Goal: Task Accomplishment & Management: Complete application form

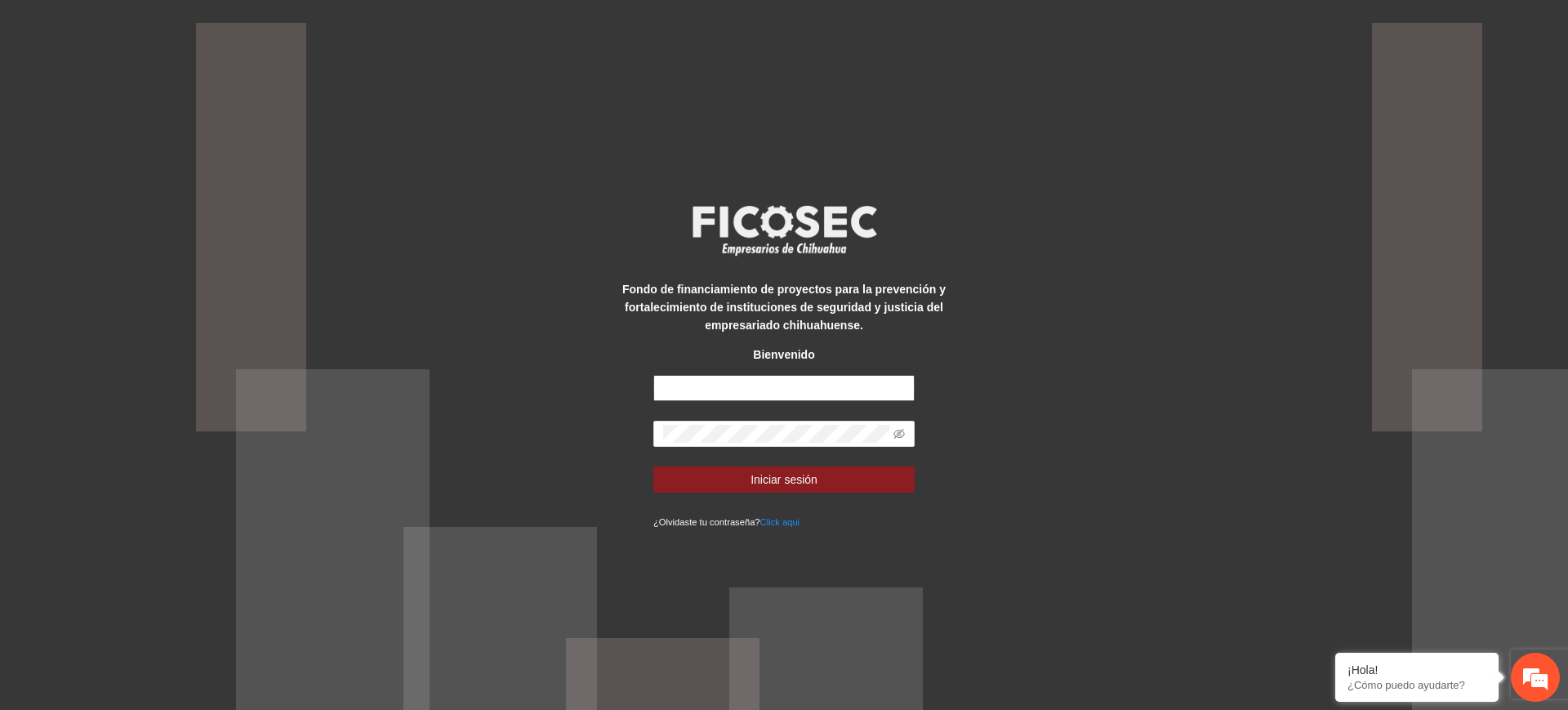
click at [732, 375] on input "text" at bounding box center [784, 389] width 262 height 26
type input "**********"
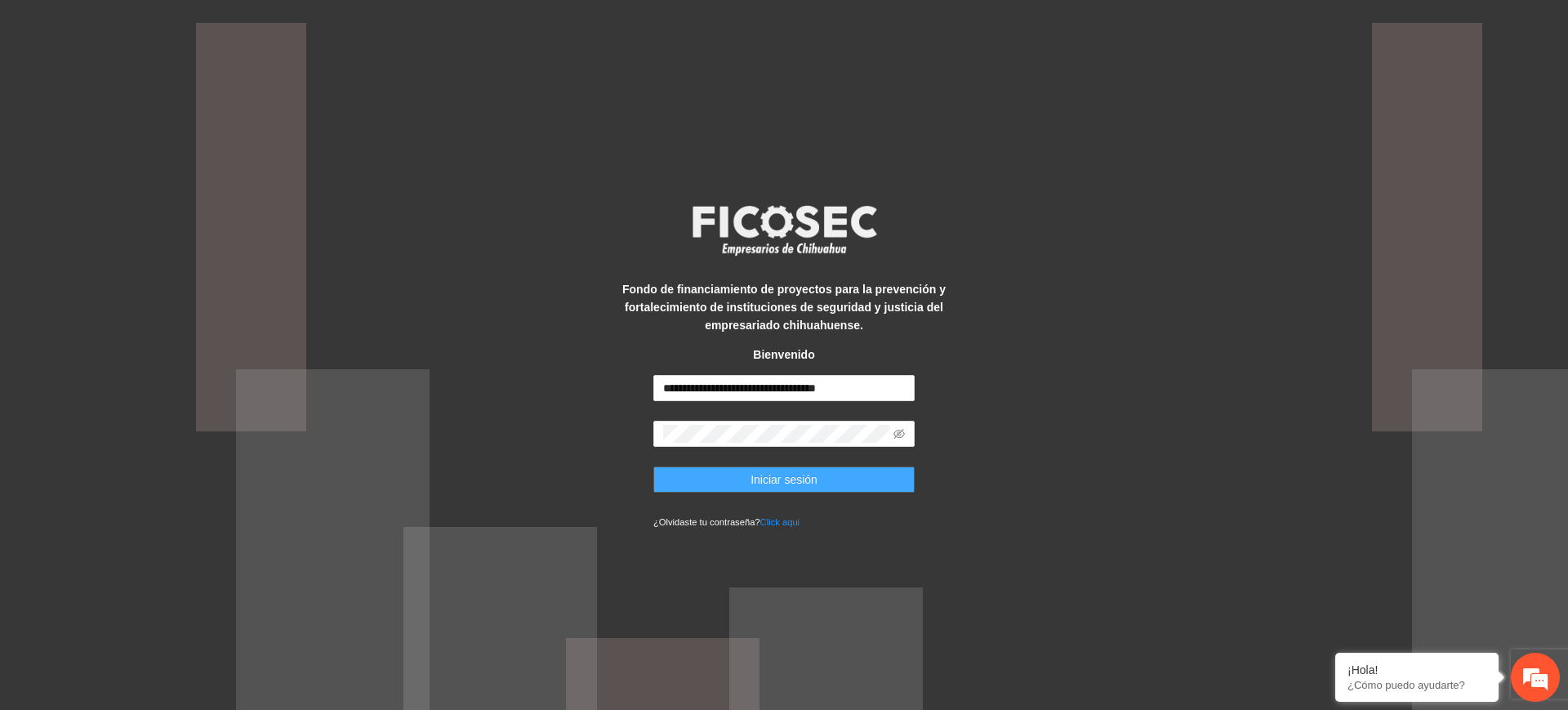
click at [736, 478] on button "Iniciar sesión" at bounding box center [784, 479] width 262 height 26
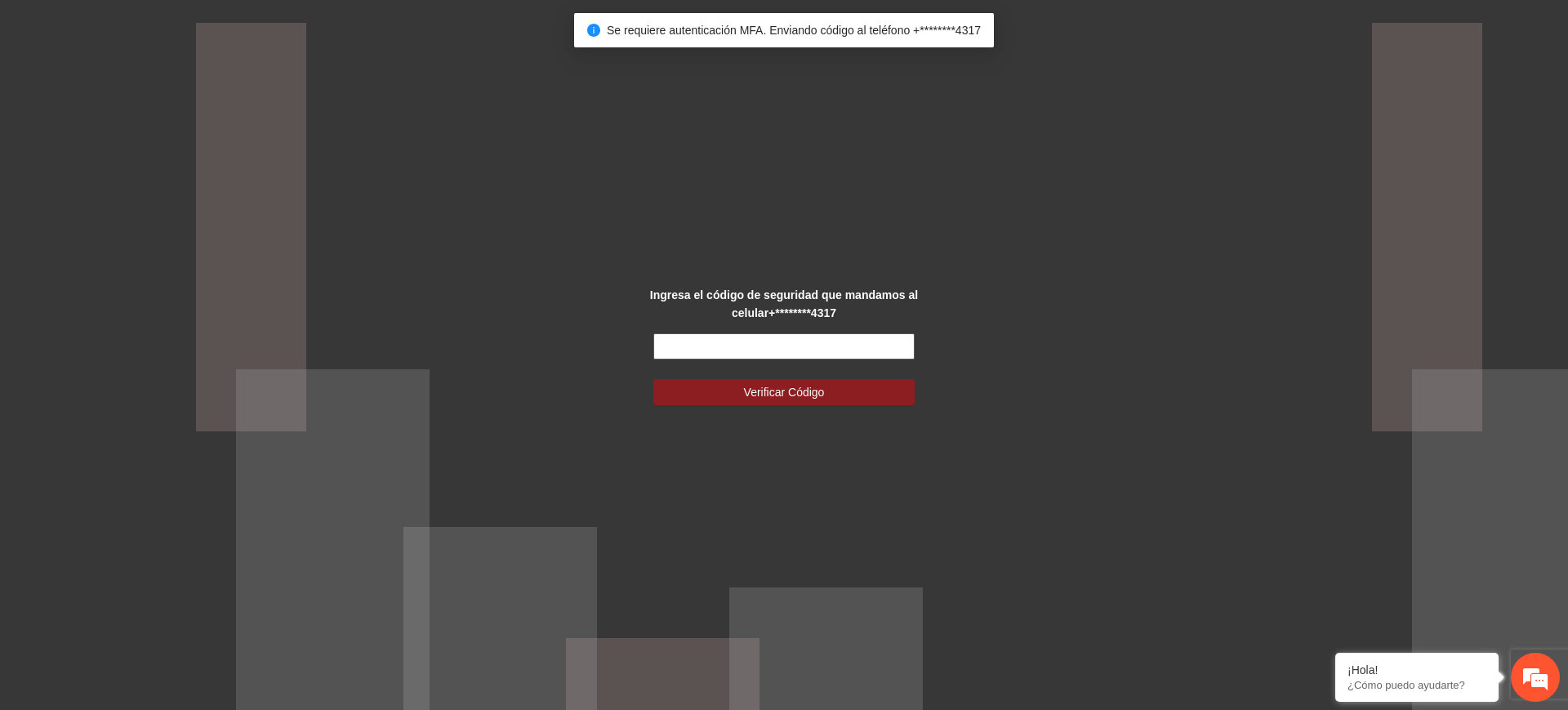
click at [736, 346] on input "text" at bounding box center [784, 347] width 262 height 26
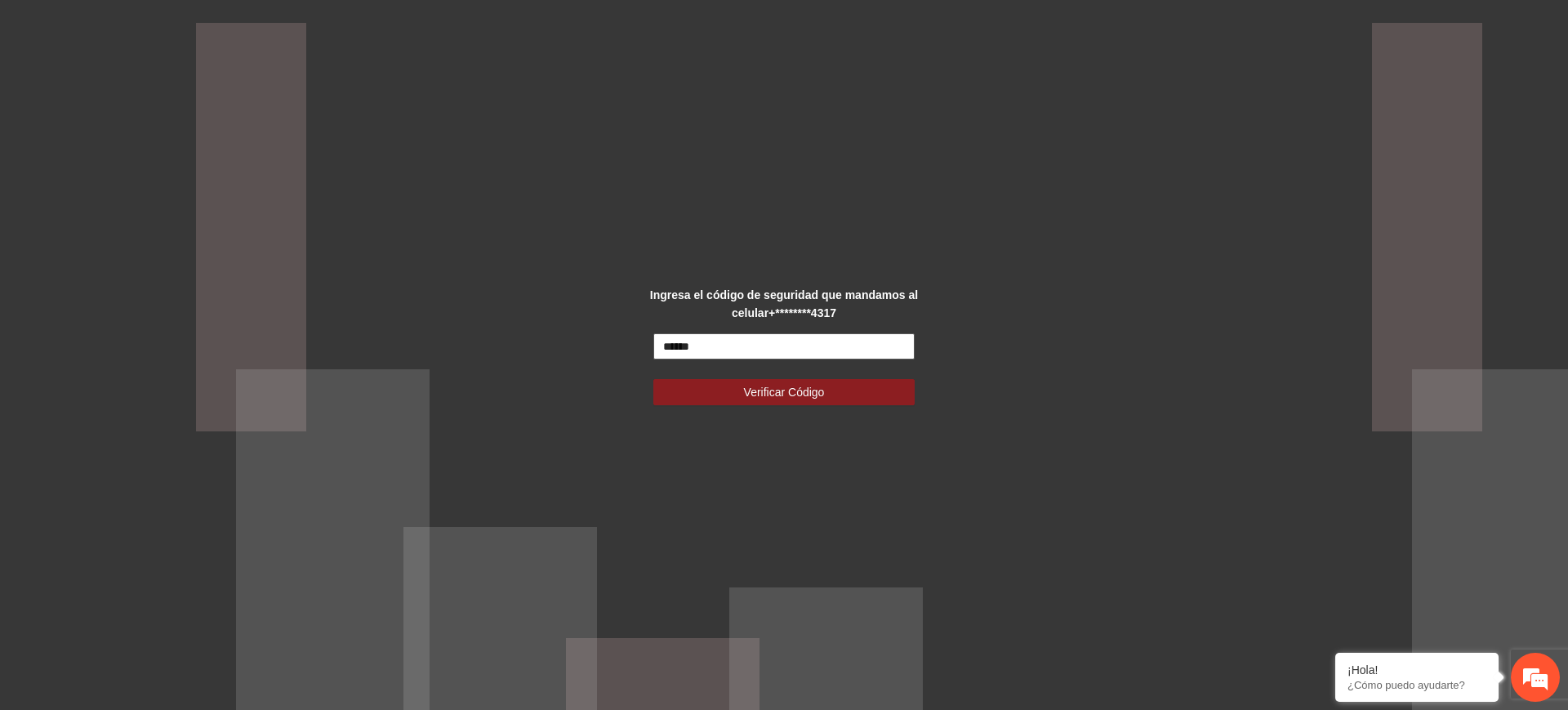
type input "******"
click at [653, 379] on button "Verificar Código" at bounding box center [784, 392] width 262 height 26
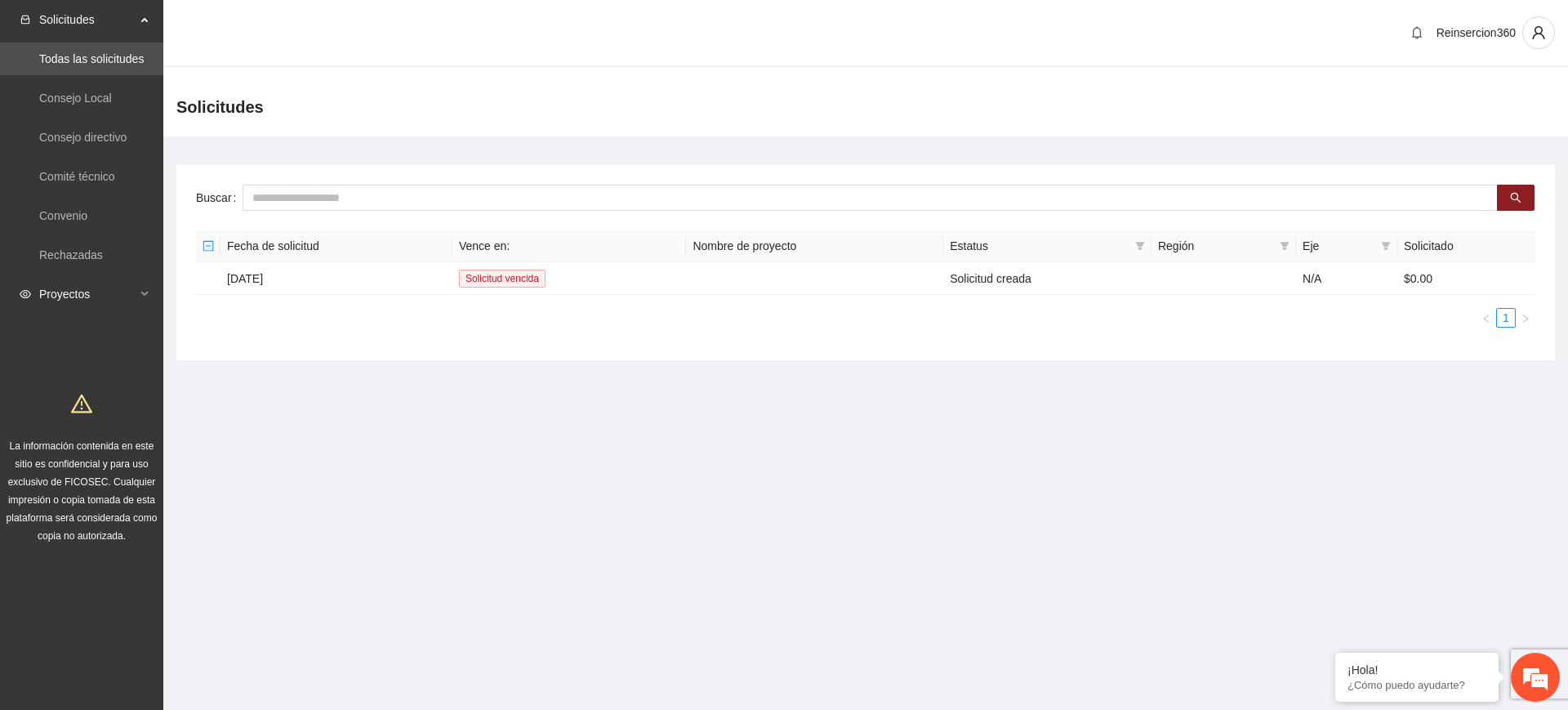
click at [112, 303] on span "Proyectos" at bounding box center [87, 294] width 96 height 33
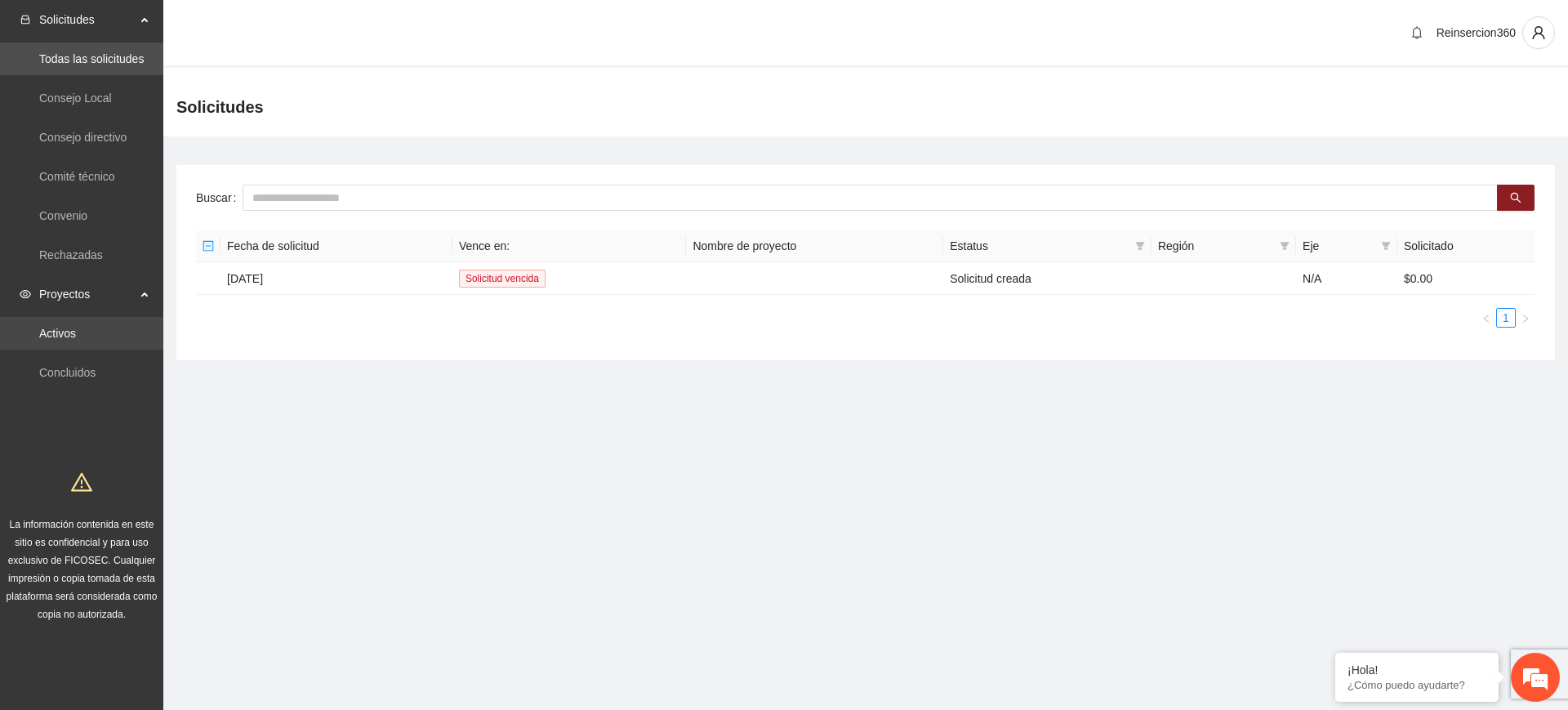
click at [76, 330] on link "Activos" at bounding box center [57, 334] width 37 height 13
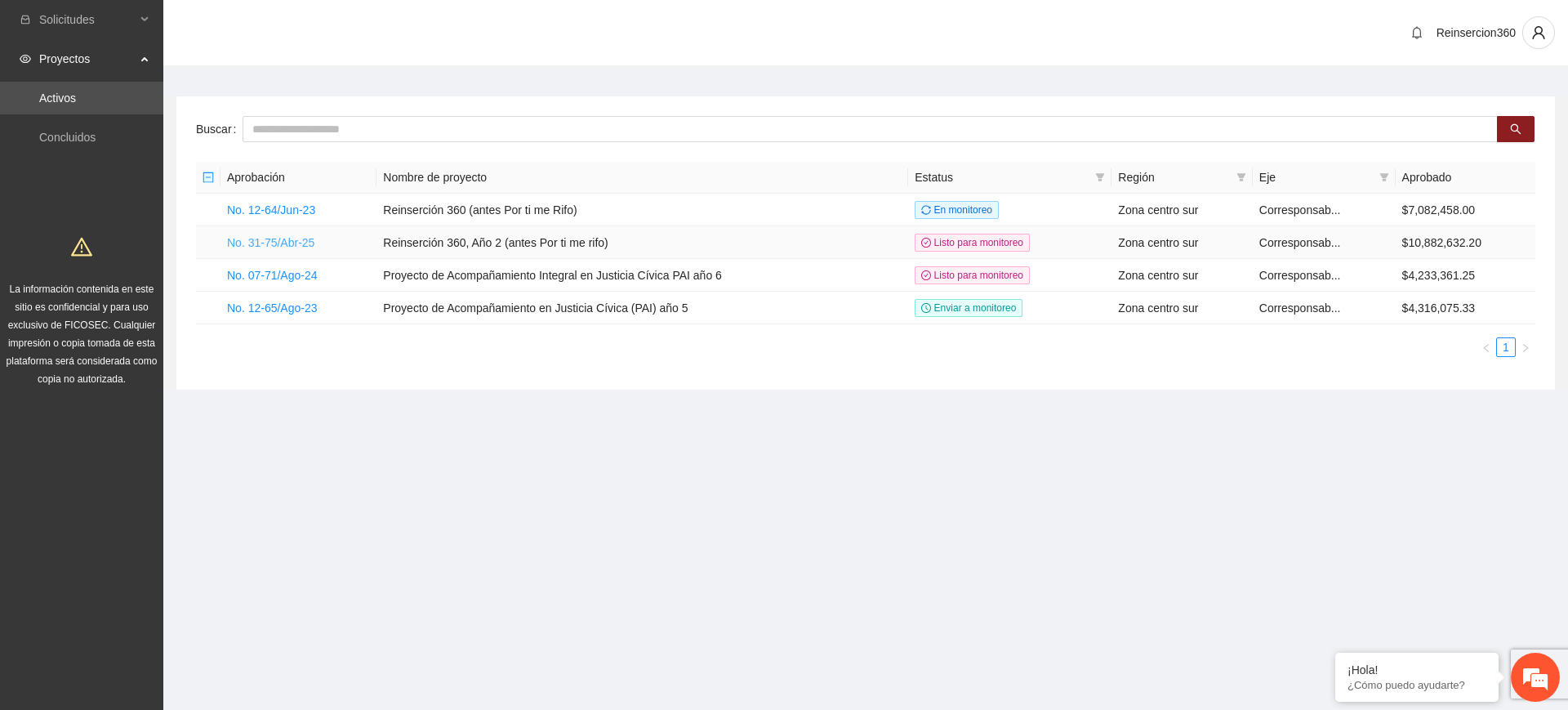
click at [301, 236] on link "No. 31-75/Abr-25" at bounding box center [270, 243] width 87 height 13
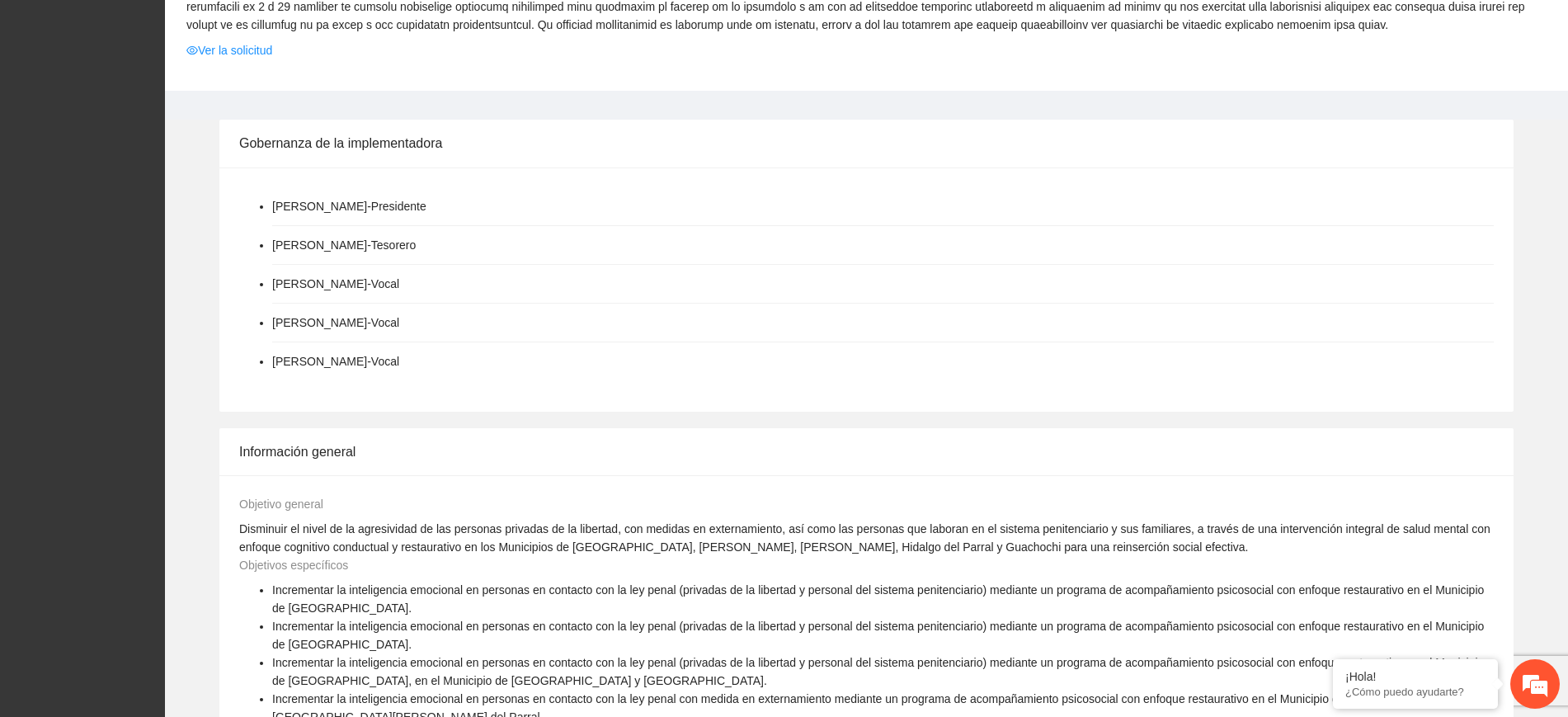
scroll to position [1553, 0]
click at [216, 45] on link "Ver la solicitud" at bounding box center [229, 53] width 86 height 18
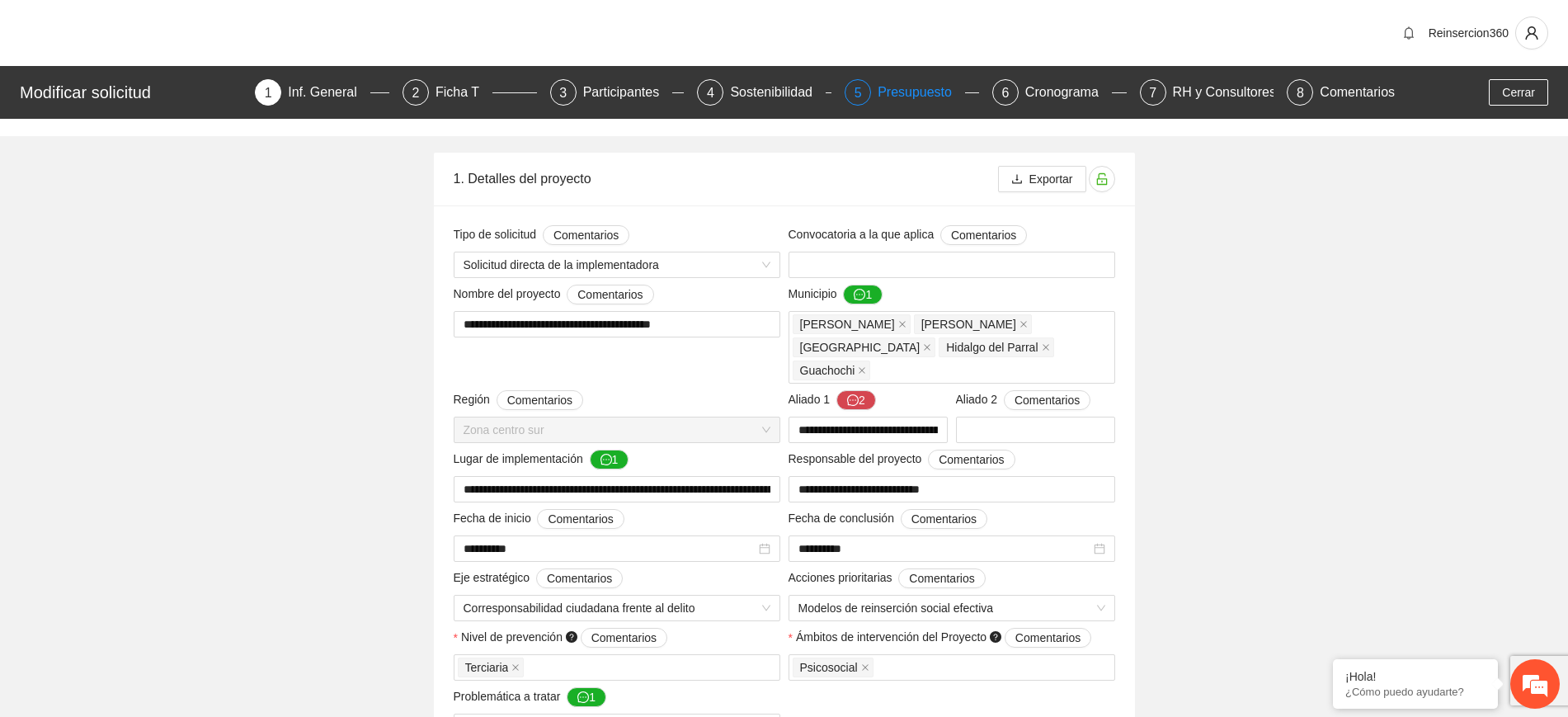
click at [903, 94] on div "Presupuesto" at bounding box center [921, 93] width 88 height 27
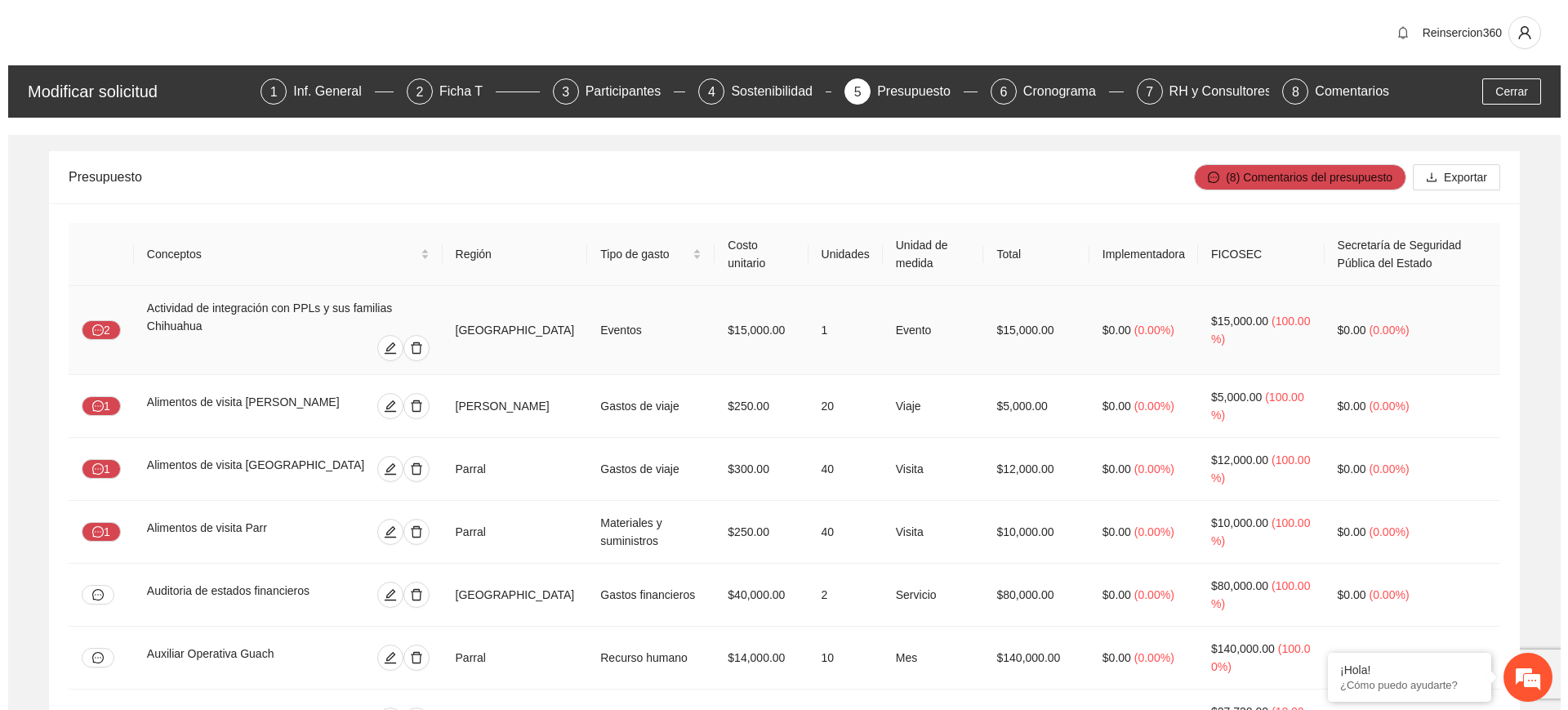
scroll to position [4634, 0]
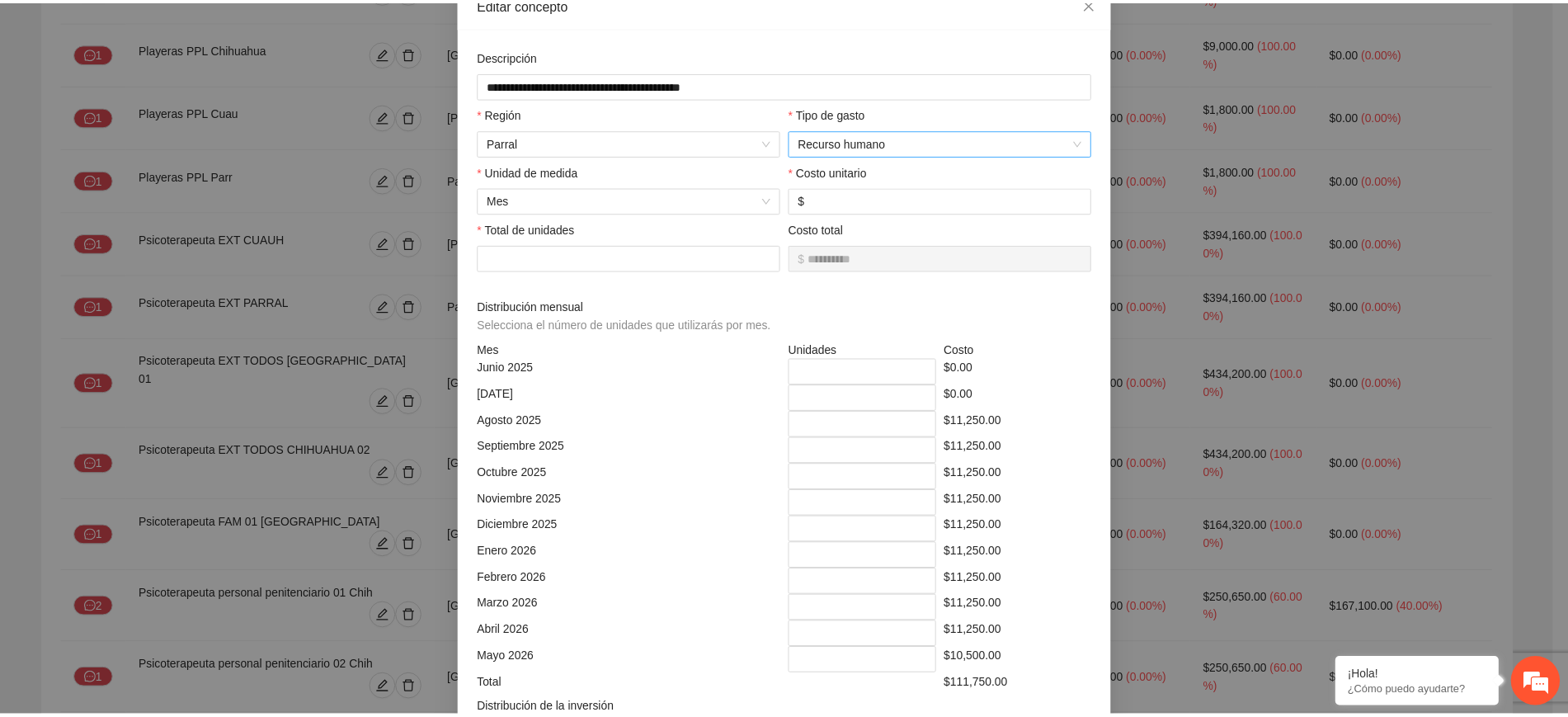
scroll to position [0, 0]
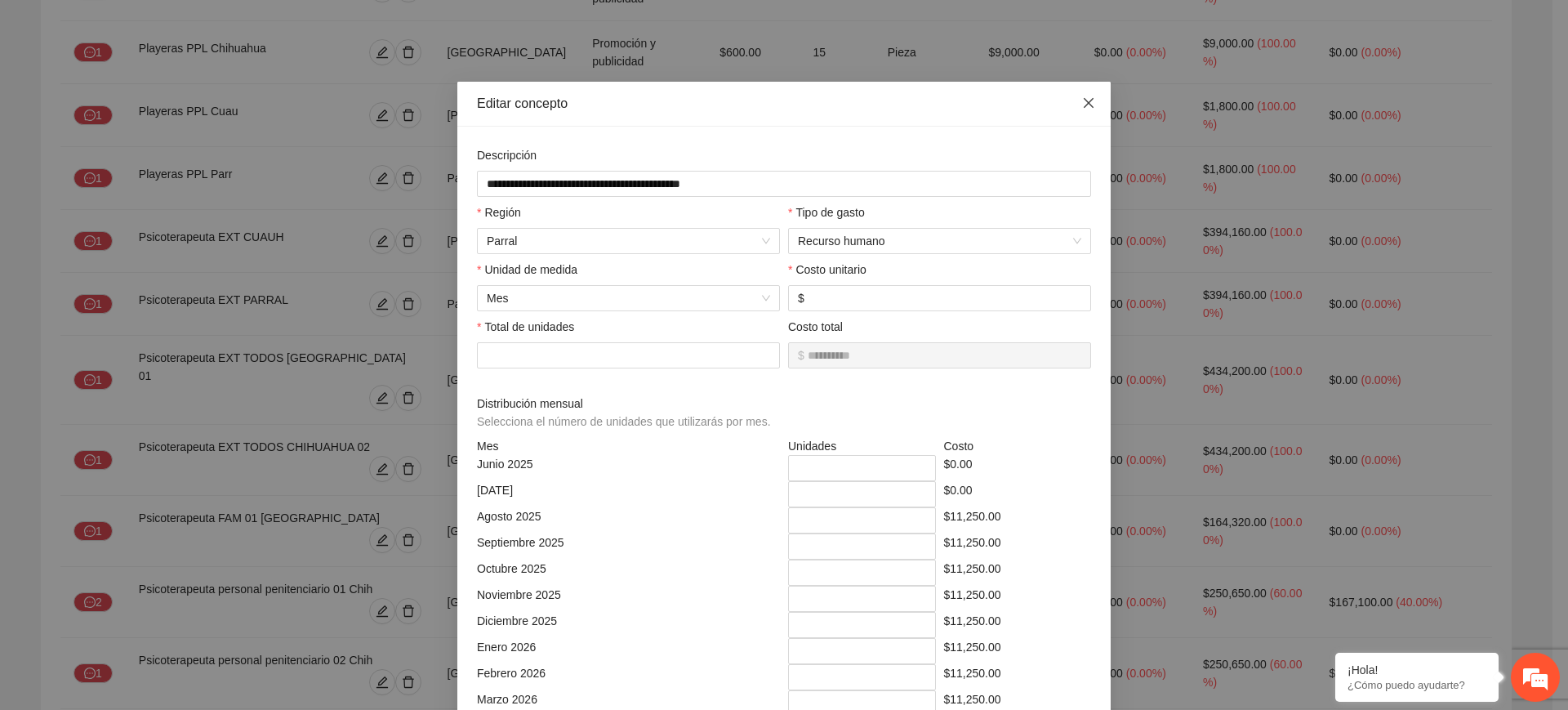
click at [1084, 105] on icon "close" at bounding box center [1089, 103] width 9 height 9
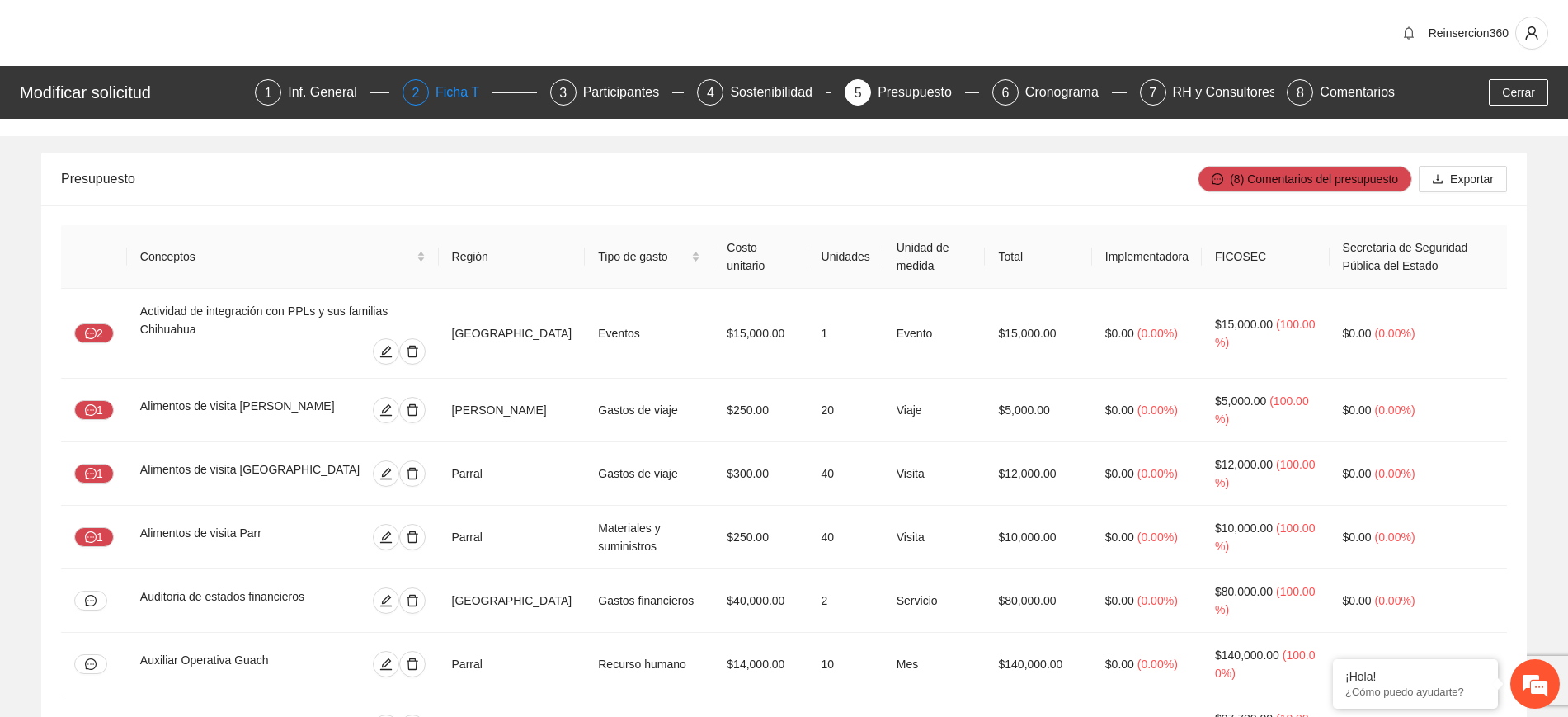
click at [447, 91] on div "Ficha T" at bounding box center [464, 93] width 57 height 27
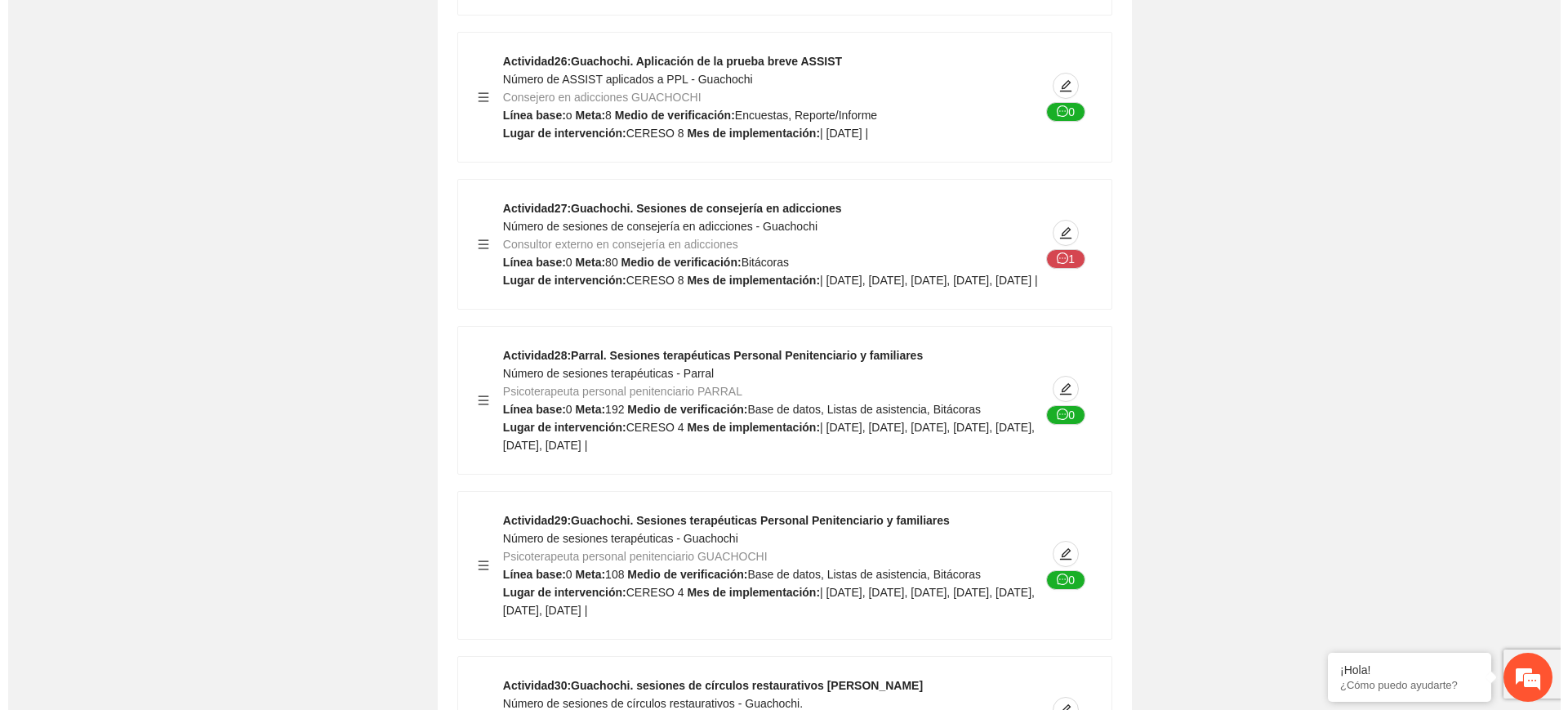
scroll to position [35120, 0]
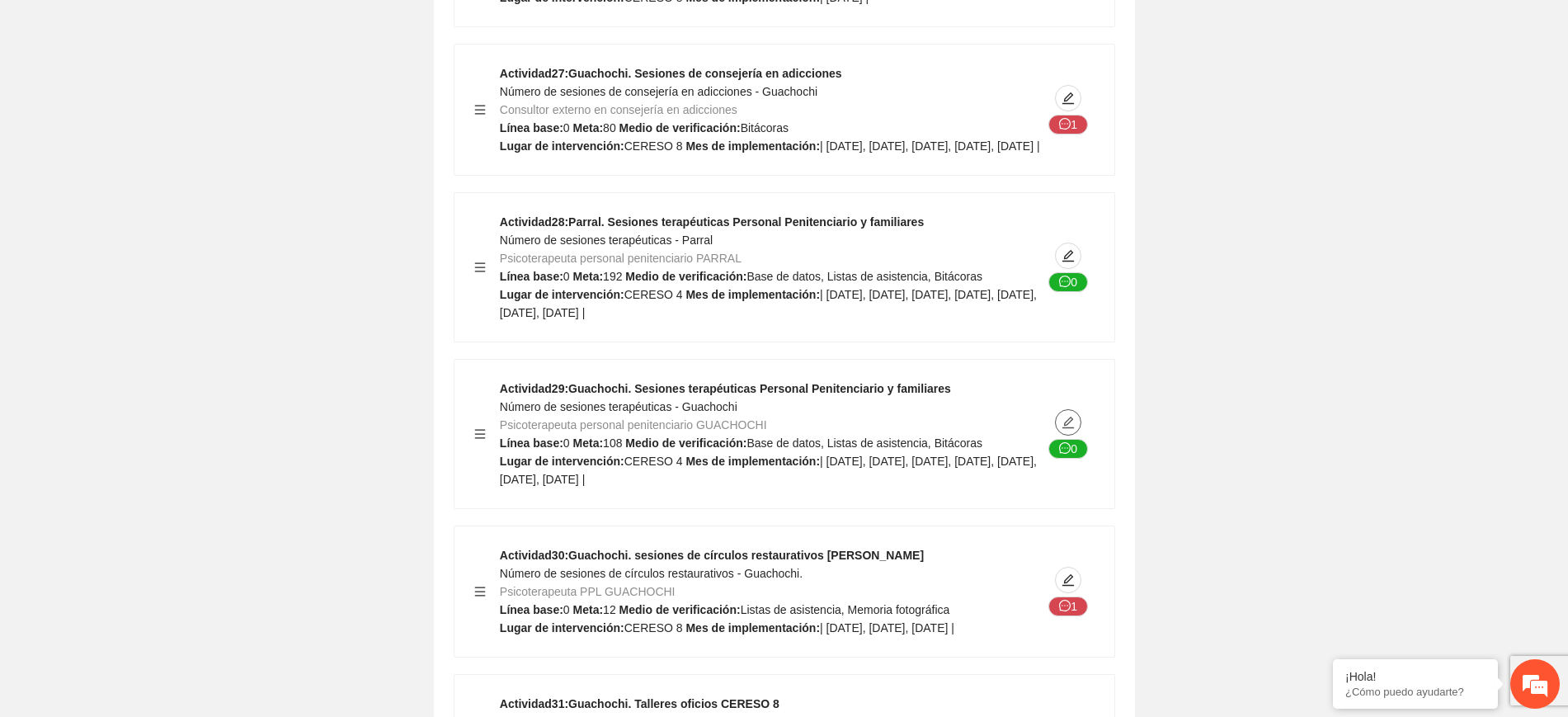
click at [1069, 435] on button "button" at bounding box center [1068, 423] width 27 height 27
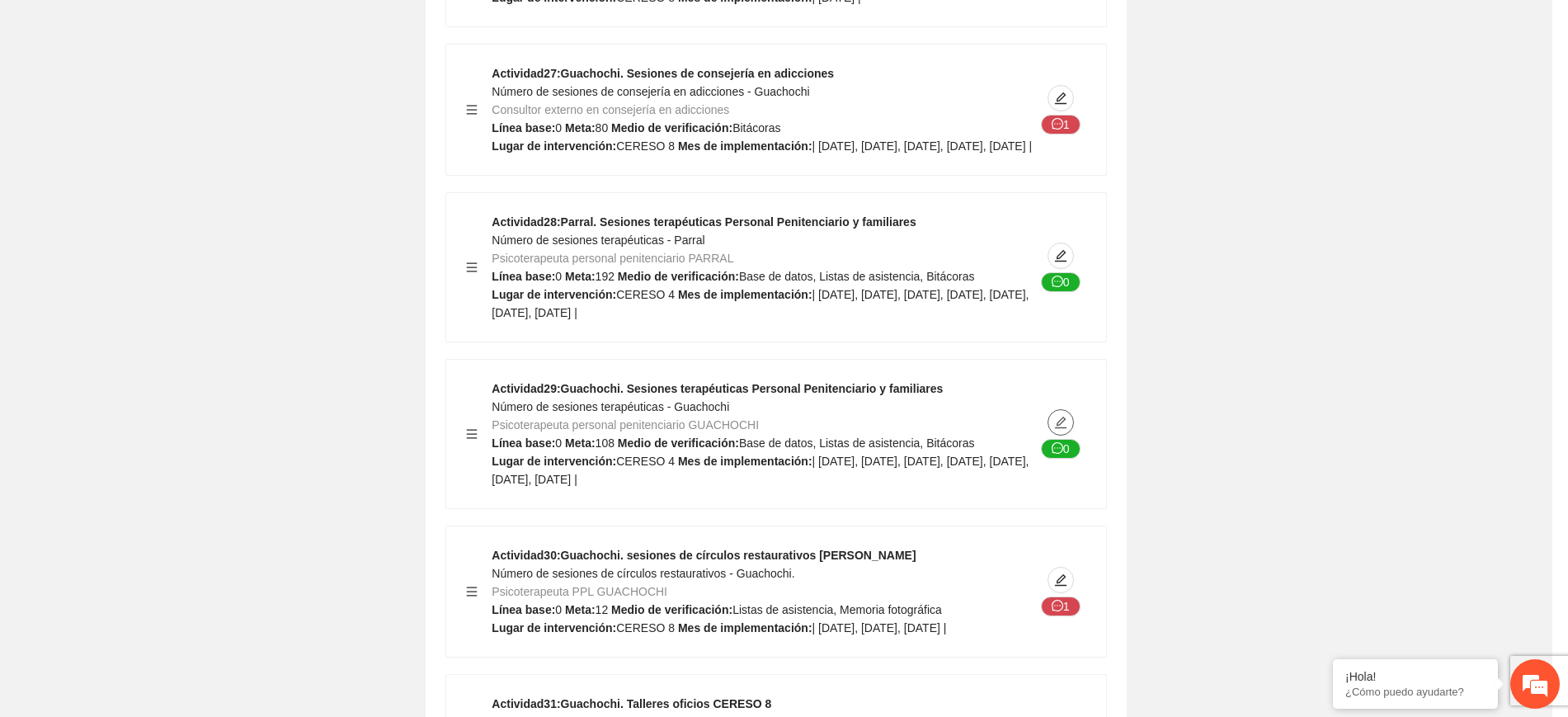
type textarea "********"
type input "**********"
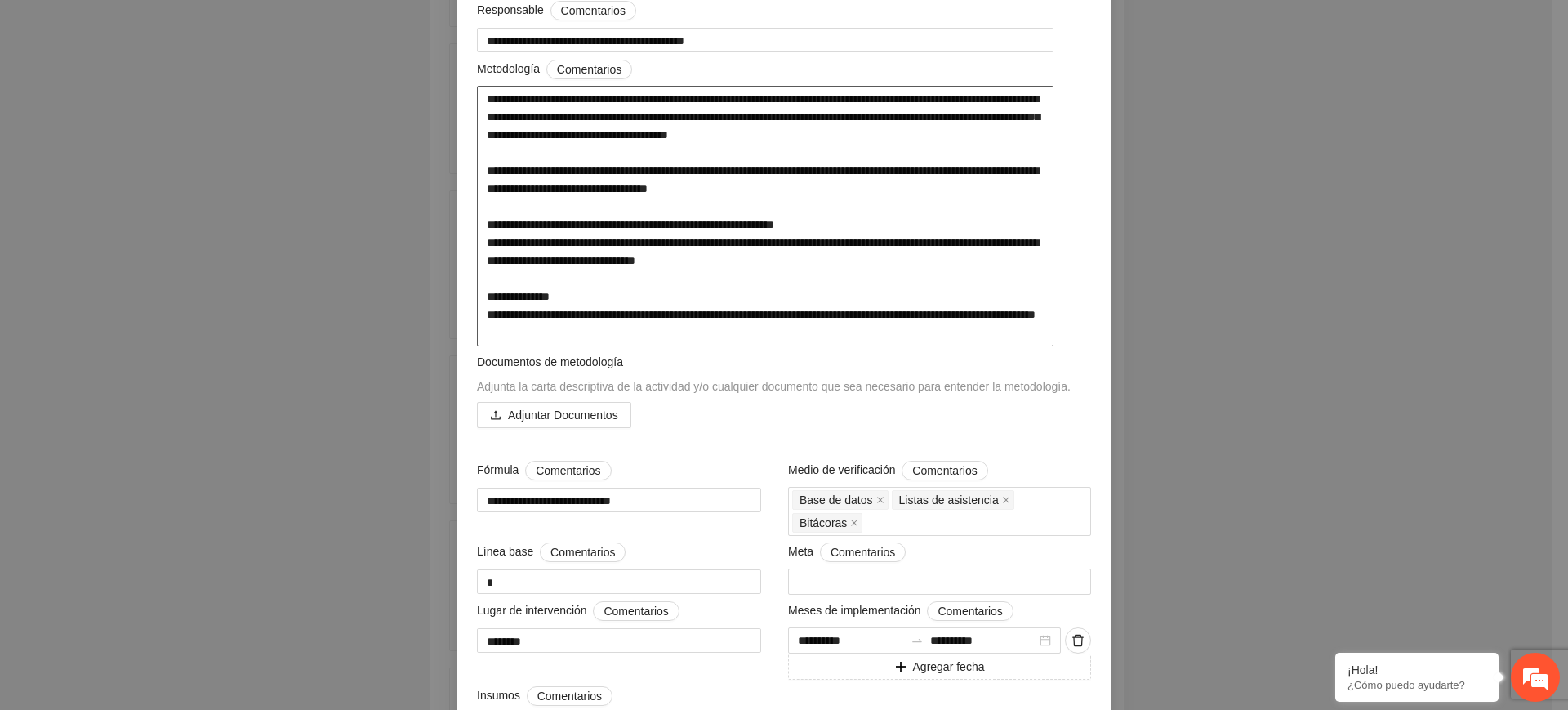
scroll to position [272, 0]
